Goal: Task Accomplishment & Management: Use online tool/utility

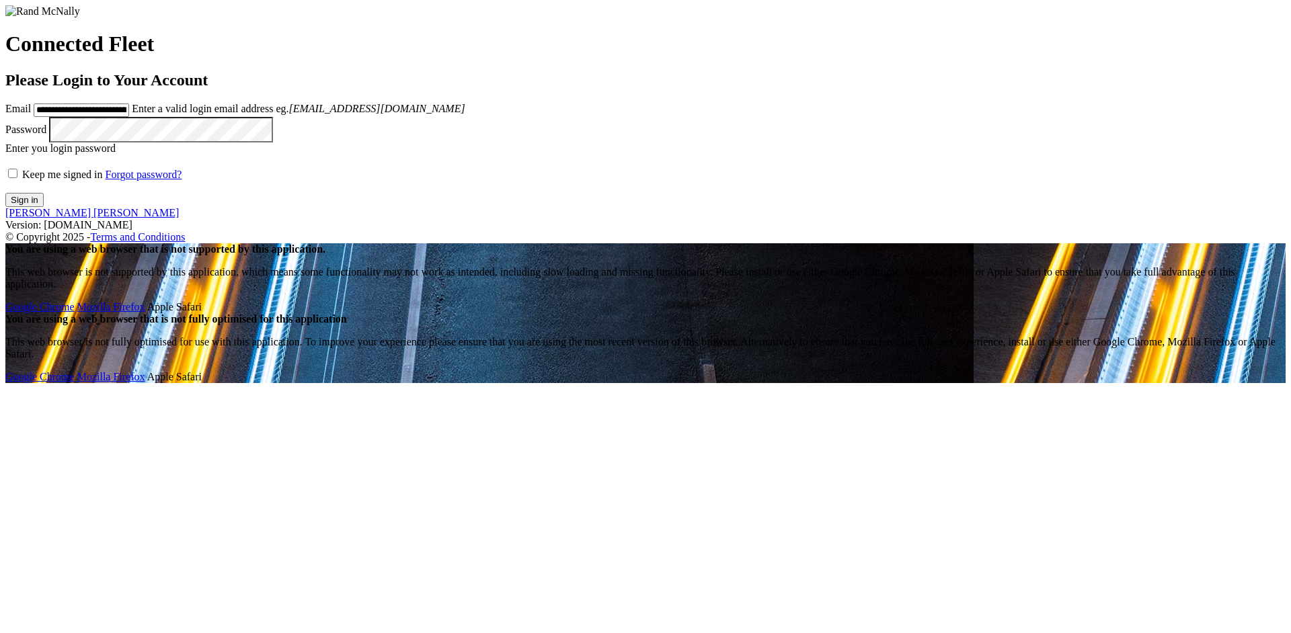
type input "**********"
click at [44, 207] on button "Sign in" at bounding box center [24, 200] width 38 height 14
click at [140, 207] on form "Connected Fleet Please Login to Your Account Email Enter a valid login email ad…" at bounding box center [645, 106] width 1280 height 202
